Goal: Task Accomplishment & Management: Use online tool/utility

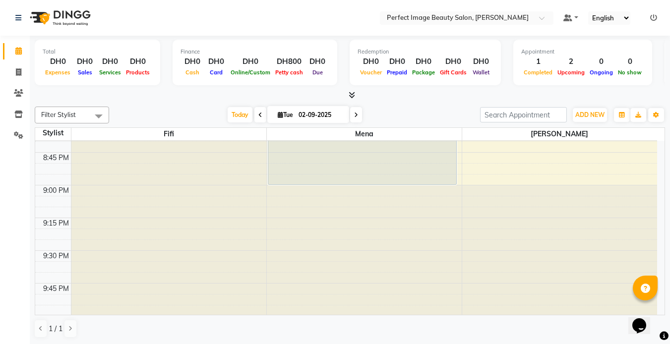
scroll to position [1527, 0]
click at [354, 112] on icon at bounding box center [356, 115] width 4 height 6
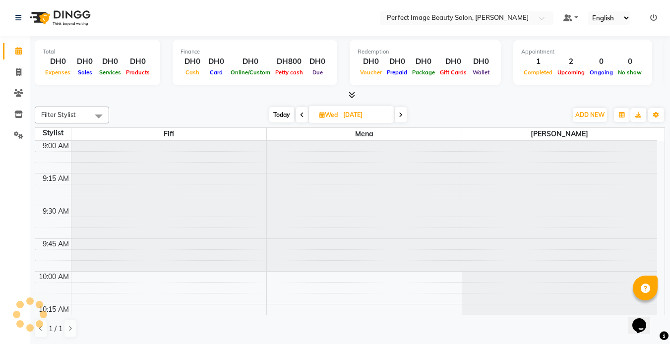
scroll to position [1047, 0]
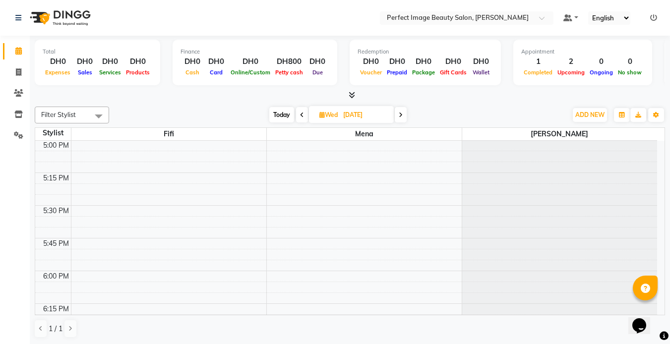
click at [396, 111] on span at bounding box center [401, 114] width 12 height 15
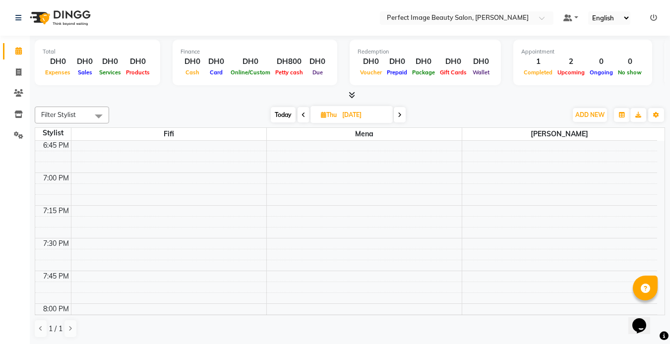
scroll to position [1282, 0]
click at [399, 119] on span at bounding box center [400, 114] width 12 height 15
click at [399, 121] on span at bounding box center [398, 114] width 12 height 15
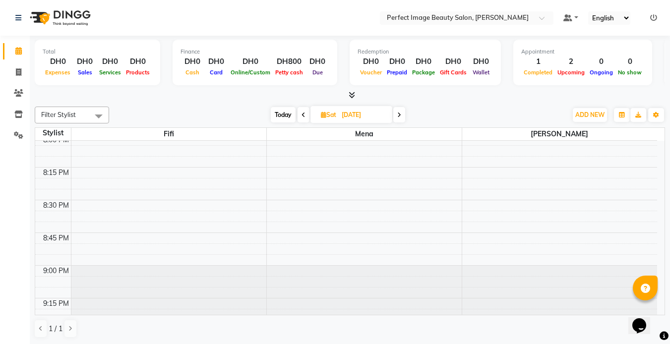
scroll to position [1527, 0]
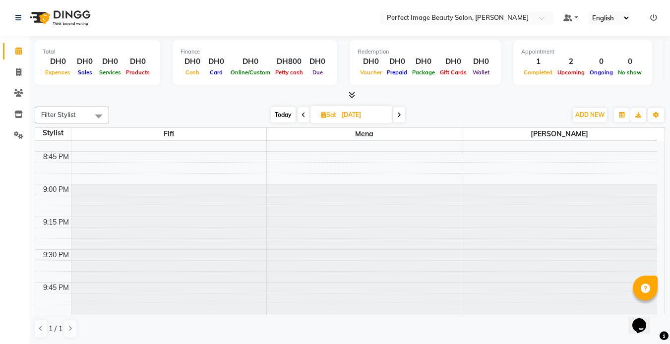
click at [303, 115] on icon at bounding box center [303, 115] width 4 height 6
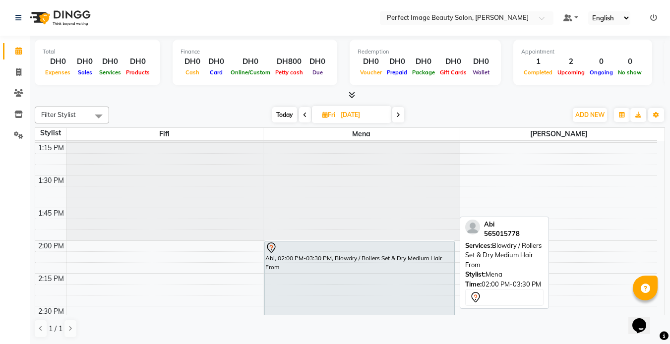
scroll to position [30, 0]
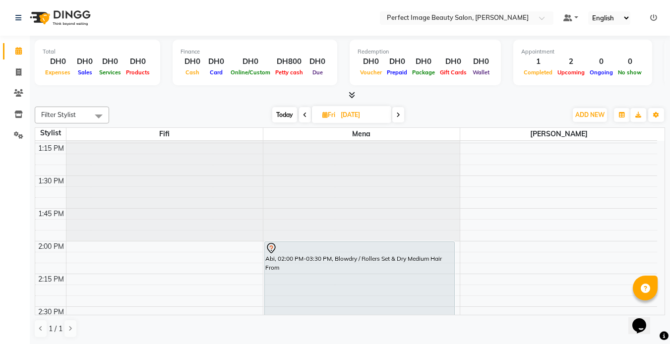
click at [400, 115] on icon at bounding box center [398, 115] width 4 height 6
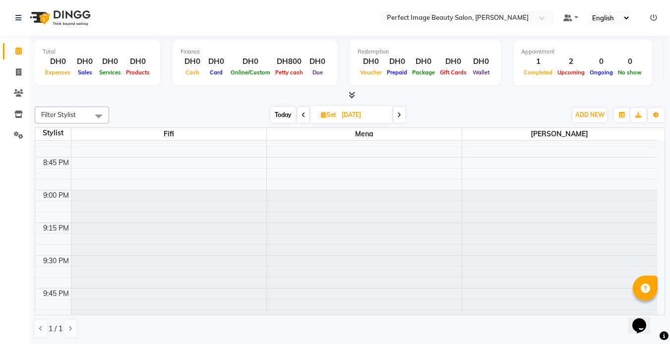
scroll to position [1527, 0]
click at [400, 114] on icon at bounding box center [399, 115] width 4 height 6
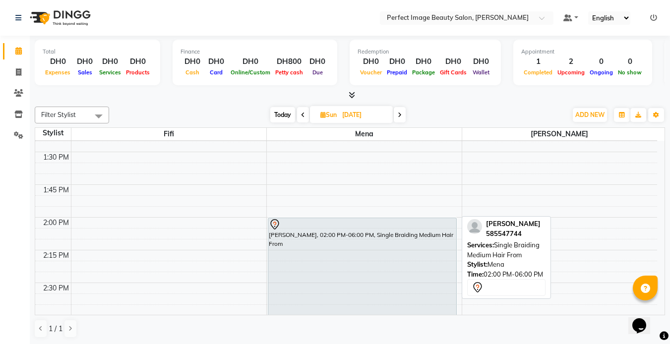
scroll to position [577, 0]
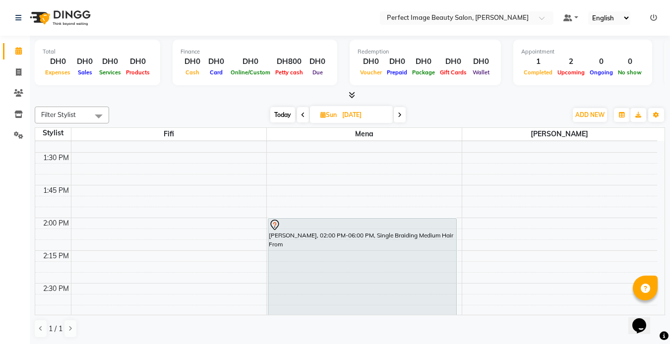
click at [398, 117] on span at bounding box center [400, 114] width 12 height 15
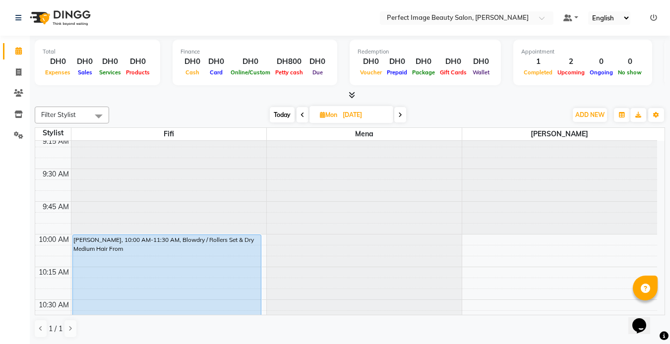
scroll to position [37, 0]
click at [400, 120] on span at bounding box center [400, 114] width 12 height 15
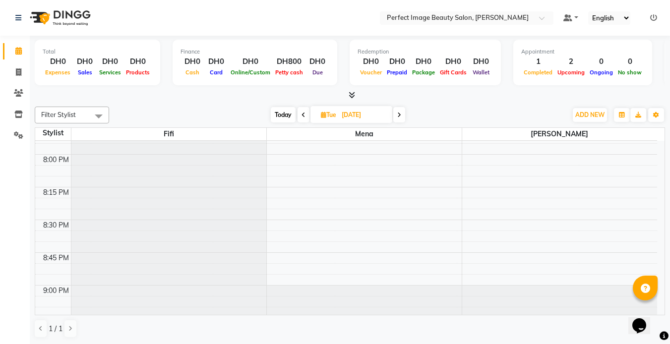
scroll to position [1527, 0]
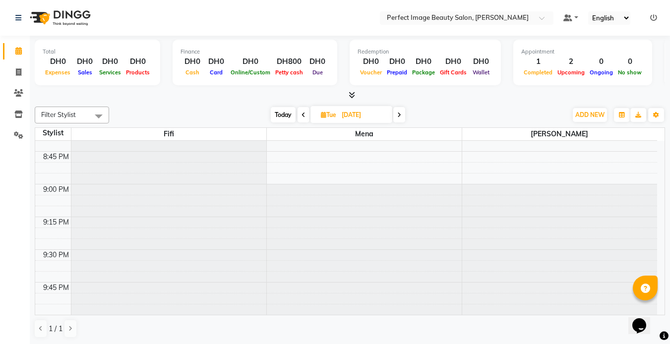
click at [402, 118] on span at bounding box center [399, 114] width 12 height 15
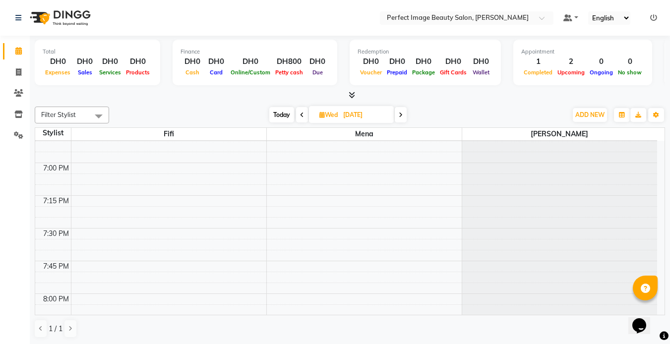
scroll to position [1287, 0]
click at [400, 118] on span at bounding box center [401, 114] width 12 height 15
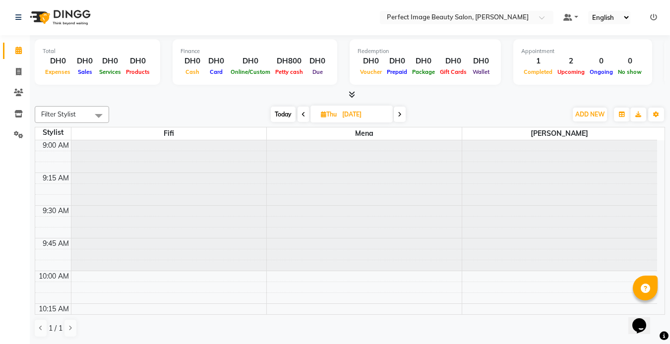
scroll to position [0, 0]
click at [283, 115] on span "Today" at bounding box center [283, 114] width 25 height 15
type input "02-09-2025"
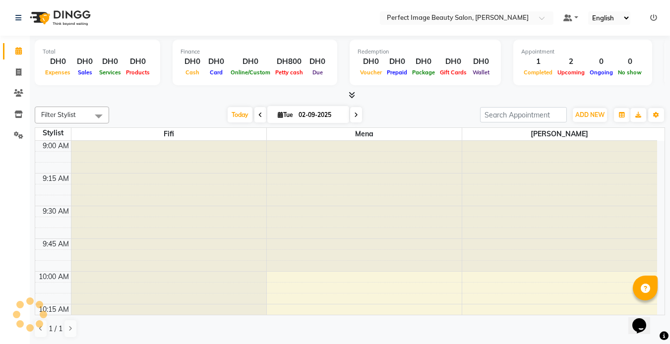
scroll to position [1047, 0]
